Goal: Navigation & Orientation: Find specific page/section

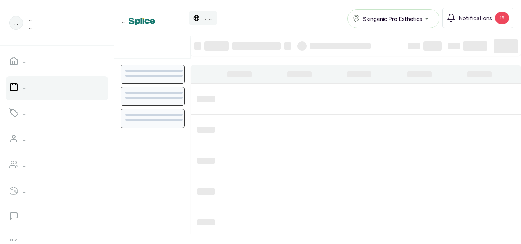
scroll to position [256, 0]
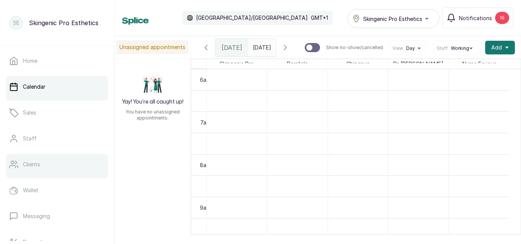
click at [43, 177] on div at bounding box center [57, 176] width 102 height 3
click at [50, 167] on link "Clients" at bounding box center [57, 164] width 102 height 21
